Goal: Information Seeking & Learning: Learn about a topic

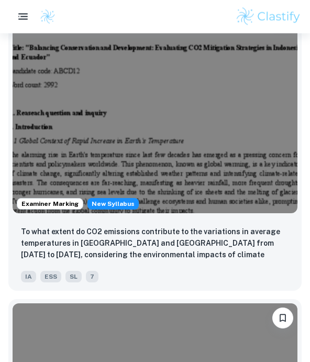
scroll to position [330, 0]
click at [255, 163] on img at bounding box center [155, 106] width 285 height 214
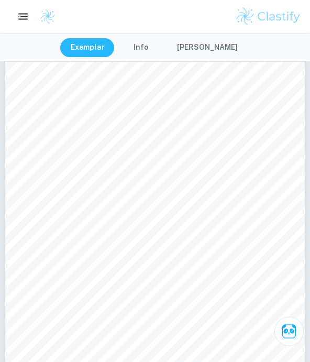
scroll to position [28, 0]
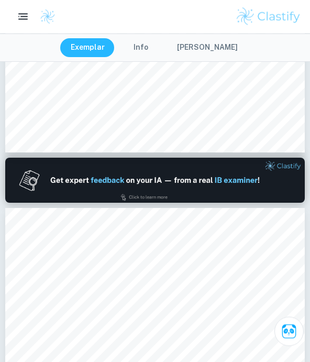
click at [219, 39] on button "[PERSON_NAME]" at bounding box center [208, 47] width 82 height 19
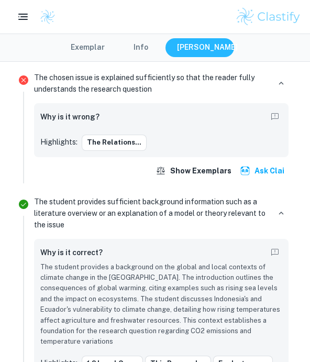
scroll to position [417, 0]
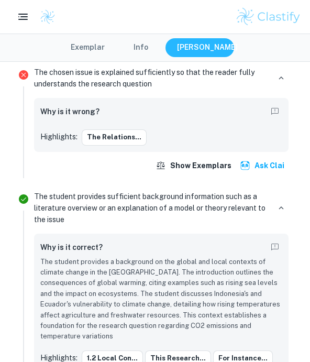
click at [106, 46] on button "Exemplar" at bounding box center [87, 47] width 55 height 19
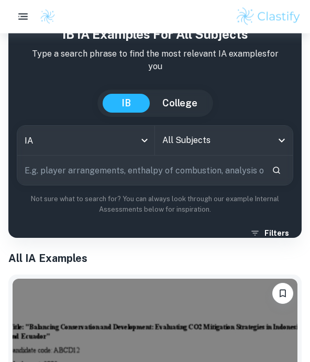
click at [231, 131] on input "All Subjects" at bounding box center [216, 141] width 113 height 20
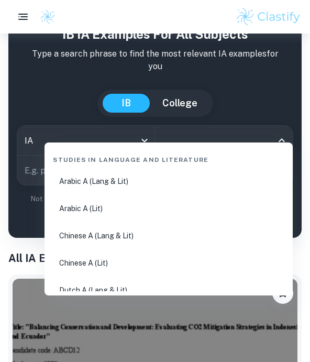
scroll to position [50, 0]
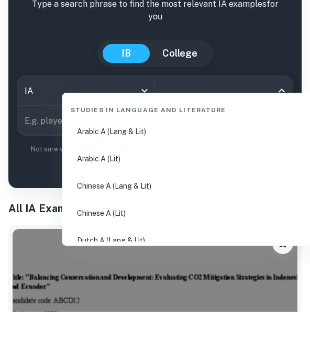
click at [278, 90] on div "[GEOGRAPHIC_DATA]" at bounding box center [155, 103] width 277 height 27
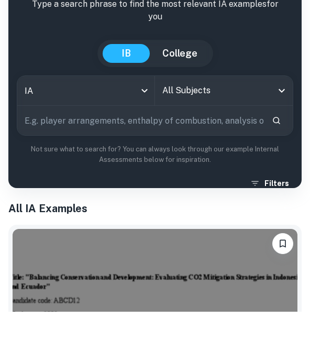
scroll to position [66, 0]
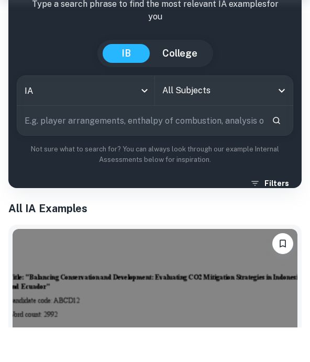
click at [223, 115] on input "All Subjects" at bounding box center [216, 125] width 113 height 20
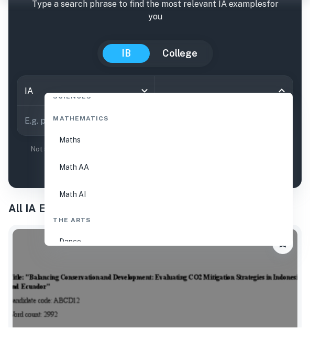
scroll to position [1872, 0]
click at [150, 216] on li "Math AI" at bounding box center [169, 228] width 240 height 25
type input "Math AI"
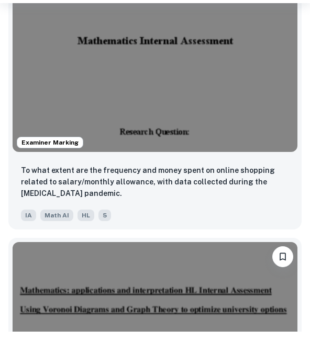
scroll to position [6217, 0]
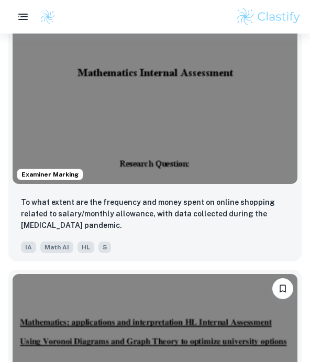
click at [268, 206] on p "To what extent are the frequency and money spent on online shopping related to …" at bounding box center [155, 214] width 269 height 35
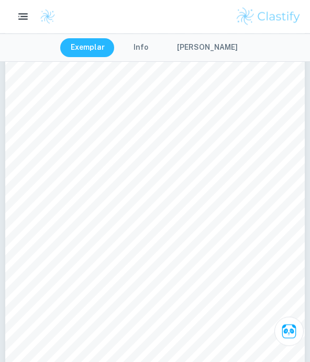
scroll to position [3716, 0]
